Goal: Navigation & Orientation: Go to known website

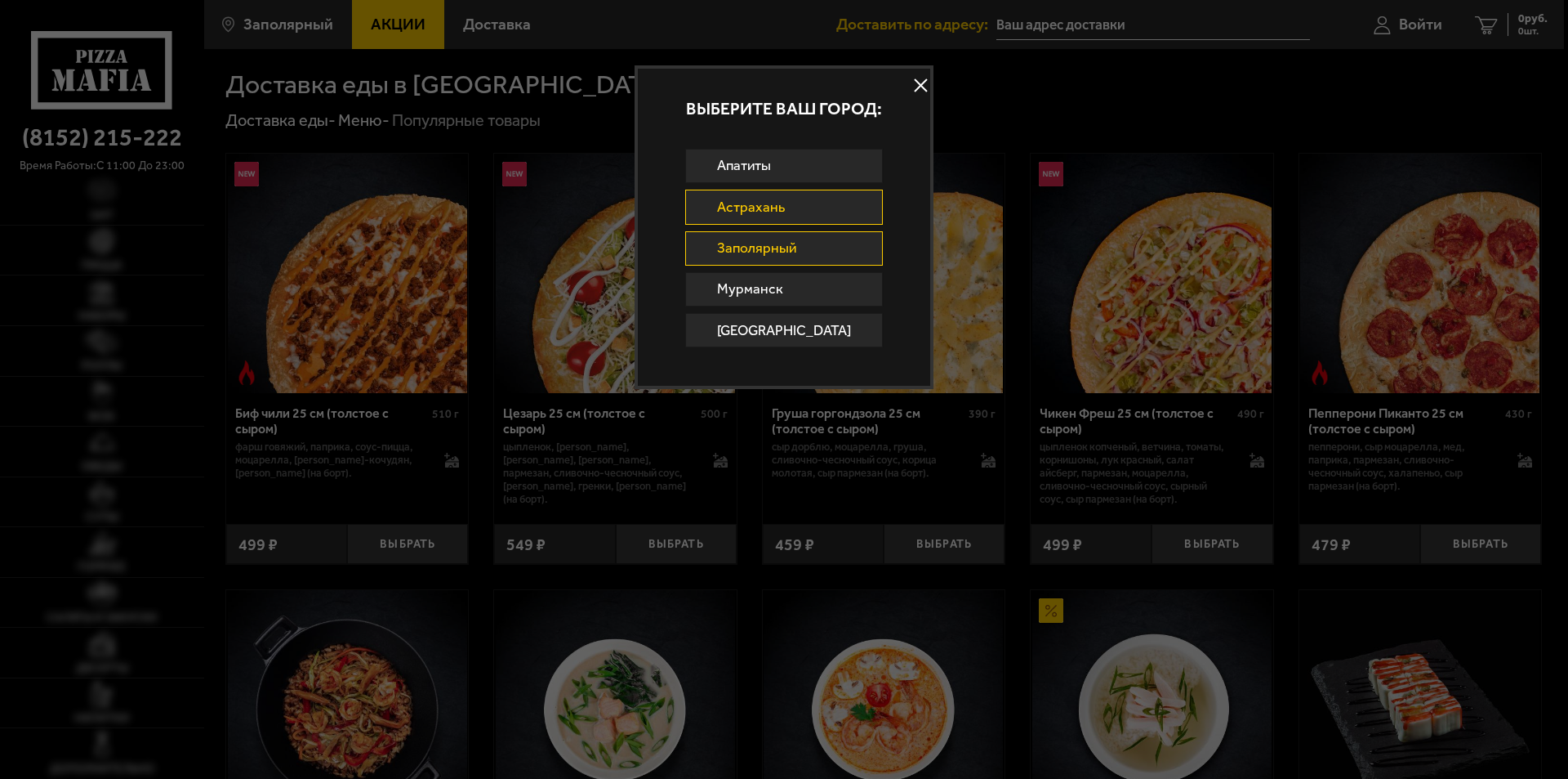
click at [781, 209] on link "Астрахань" at bounding box center [785, 206] width 199 height 34
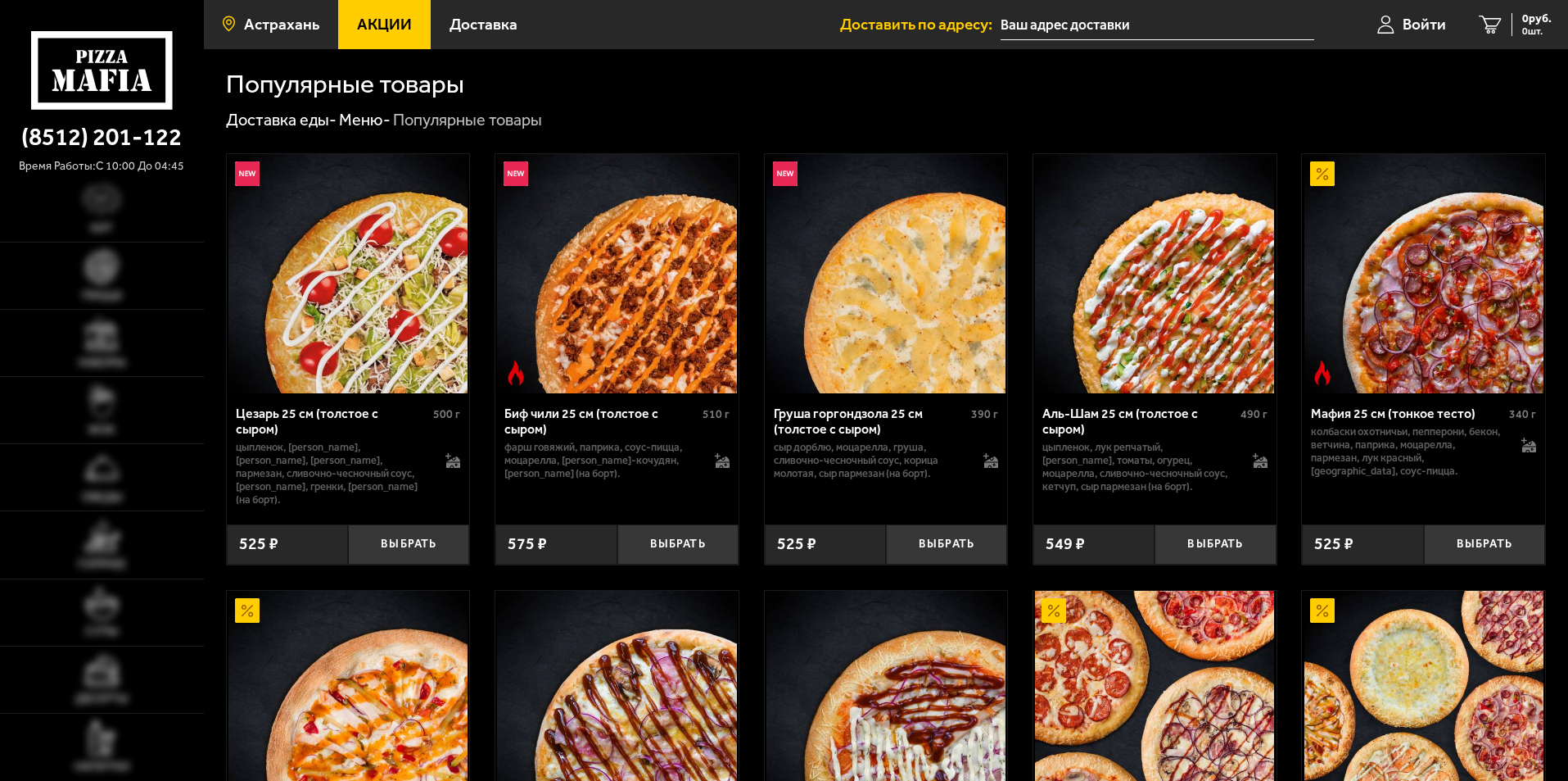
drag, startPoint x: 0, startPoint y: 0, endPoint x: 295, endPoint y: 30, distance: 296.5
click at [295, 30] on span "Астрахань" at bounding box center [282, 24] width 75 height 16
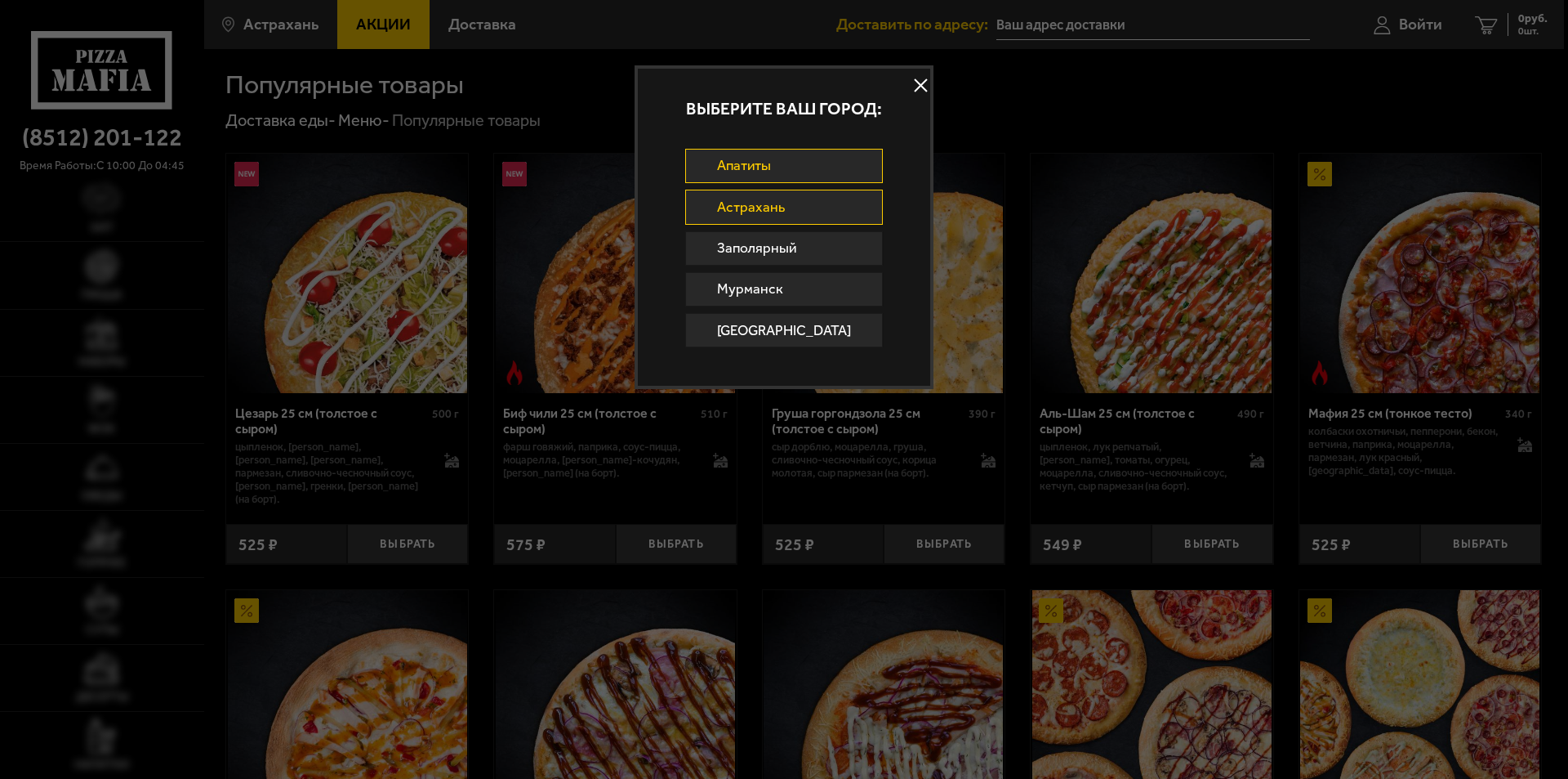
click at [760, 163] on link "Апатиты" at bounding box center [785, 165] width 199 height 34
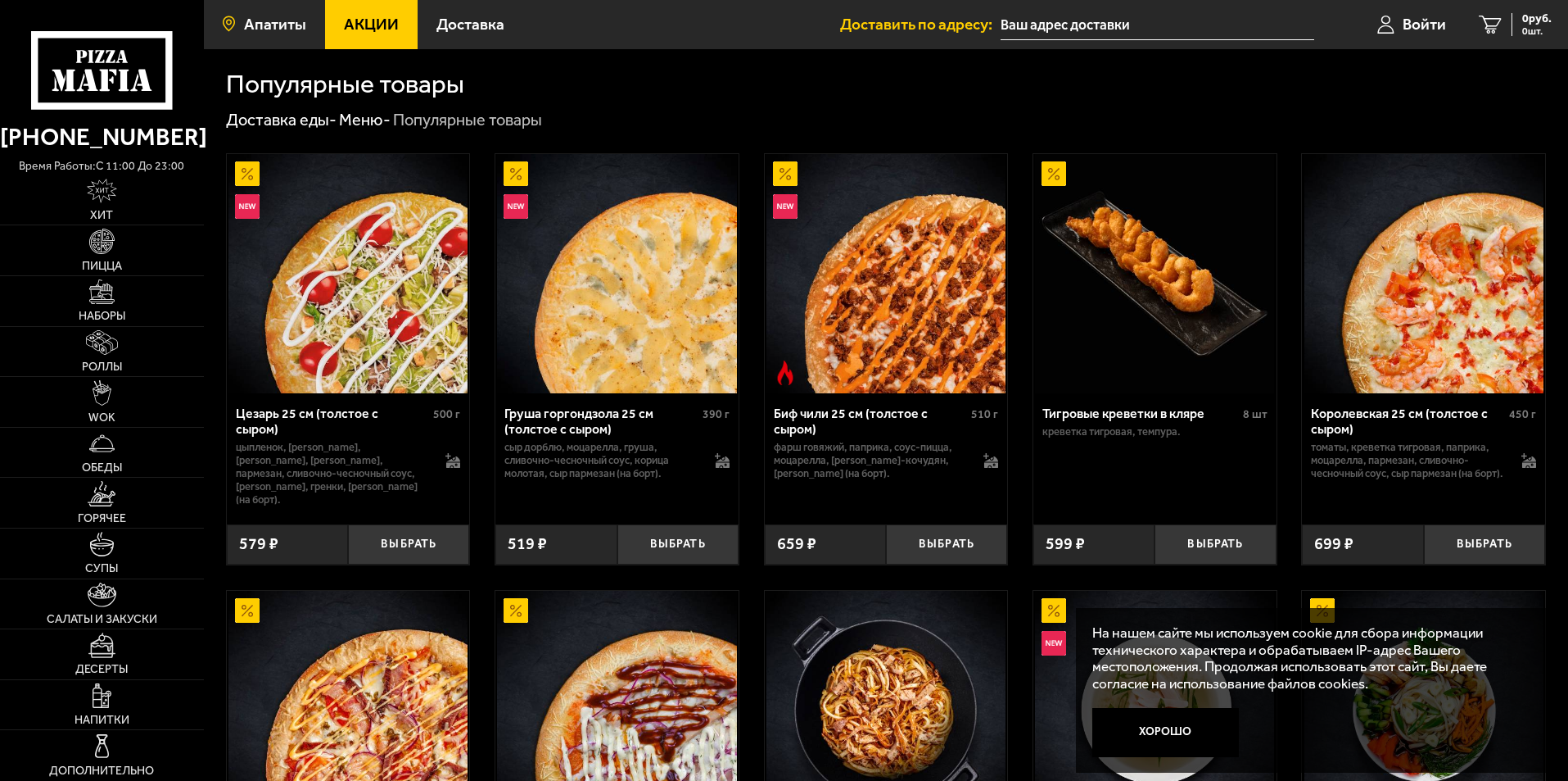
click at [268, 25] on span "Апатиты" at bounding box center [275, 24] width 62 height 16
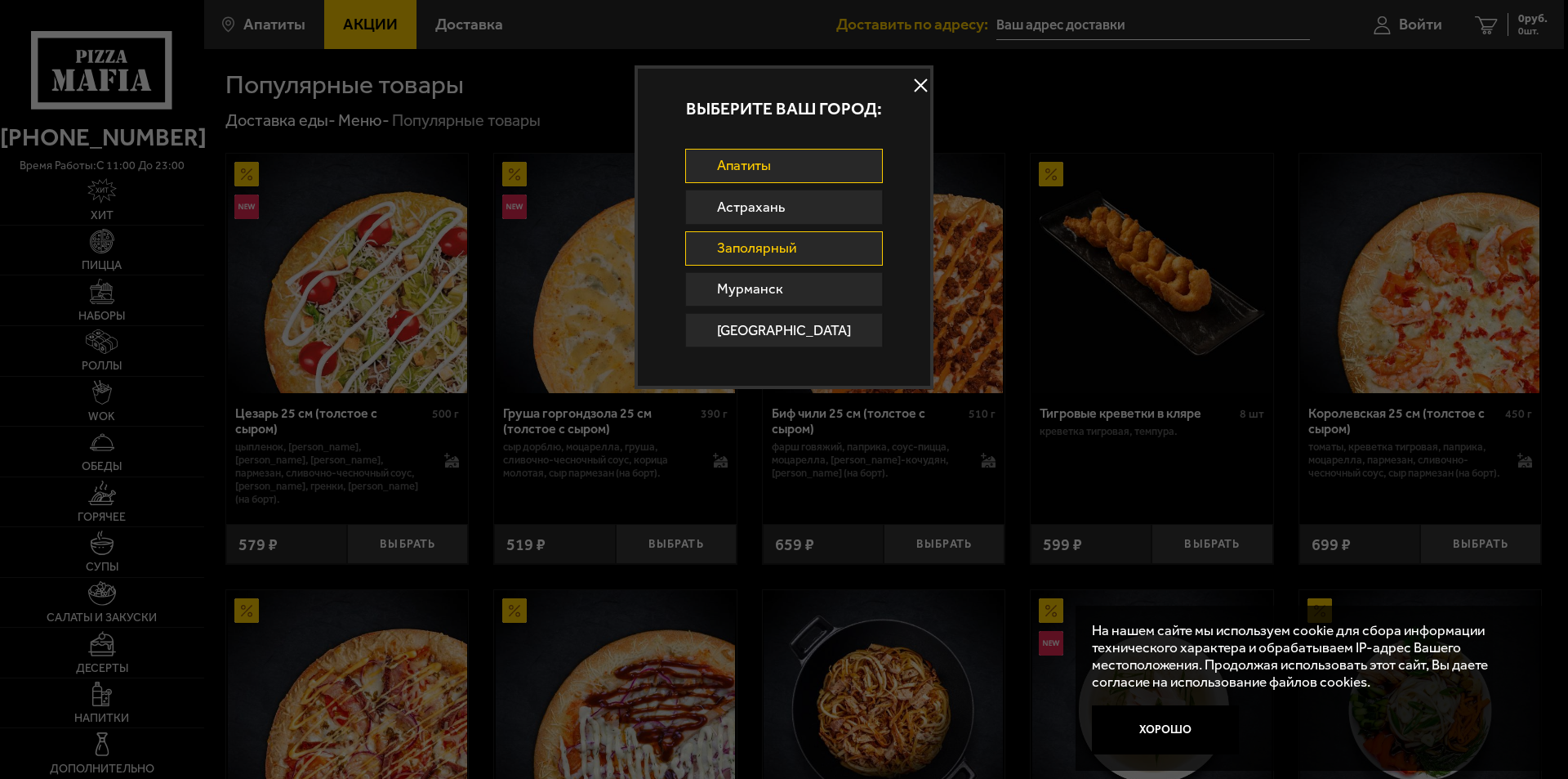
click at [740, 239] on link "Заполярный" at bounding box center [785, 248] width 199 height 34
